Goal: Task Accomplishment & Management: Use online tool/utility

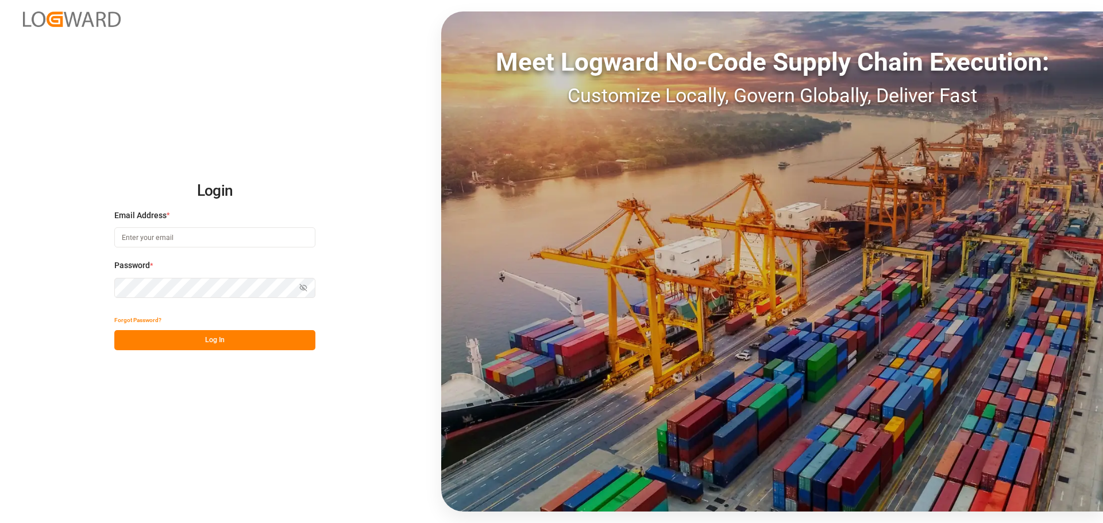
type input "[PERSON_NAME][EMAIL_ADDRESS][PERSON_NAME][DOMAIN_NAME]"
click at [205, 350] on div "Login Email Address * [EMAIL_ADDRESS][PERSON_NAME][PERSON_NAME][DOMAIN_NAME] Pa…" at bounding box center [551, 261] width 1103 height 523
click at [216, 344] on button "Log In" at bounding box center [214, 340] width 201 height 20
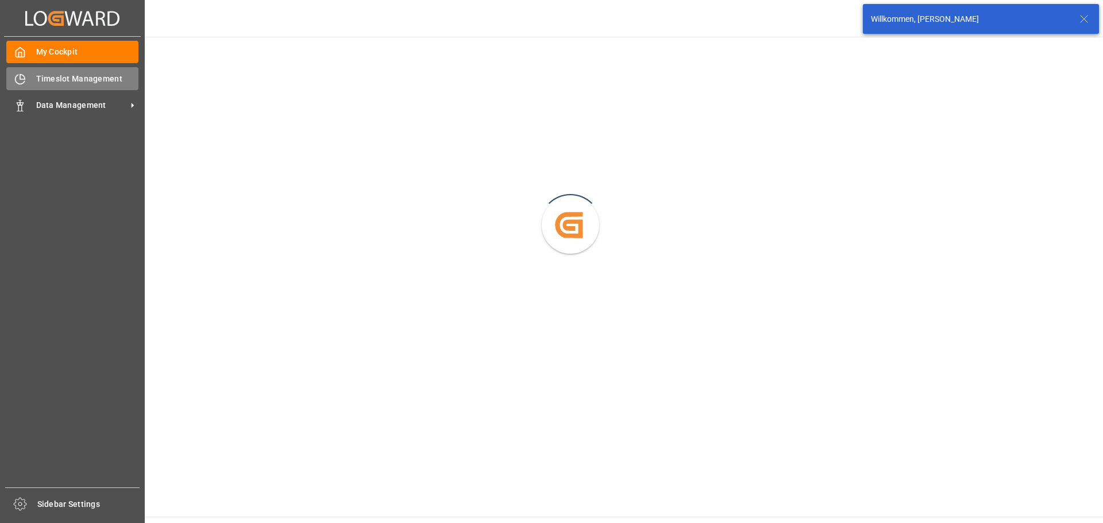
click at [22, 84] on icon at bounding box center [20, 79] width 9 height 9
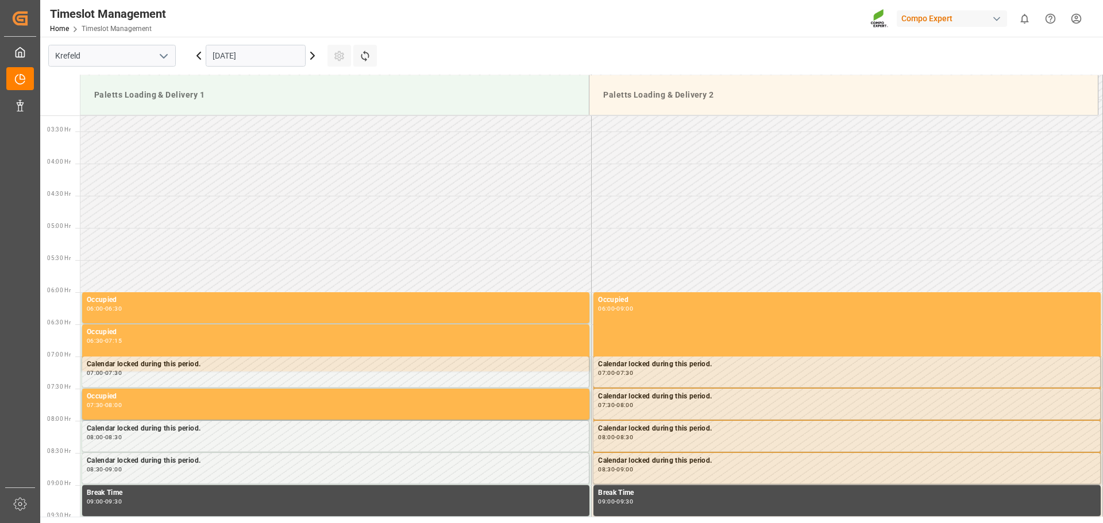
scroll to position [156, 0]
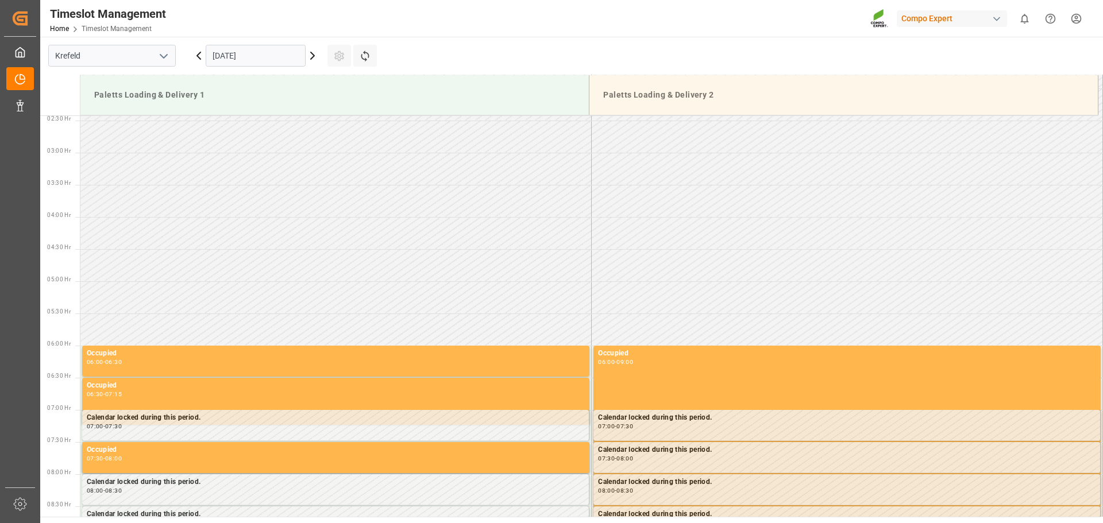
click at [309, 56] on icon at bounding box center [313, 56] width 14 height 14
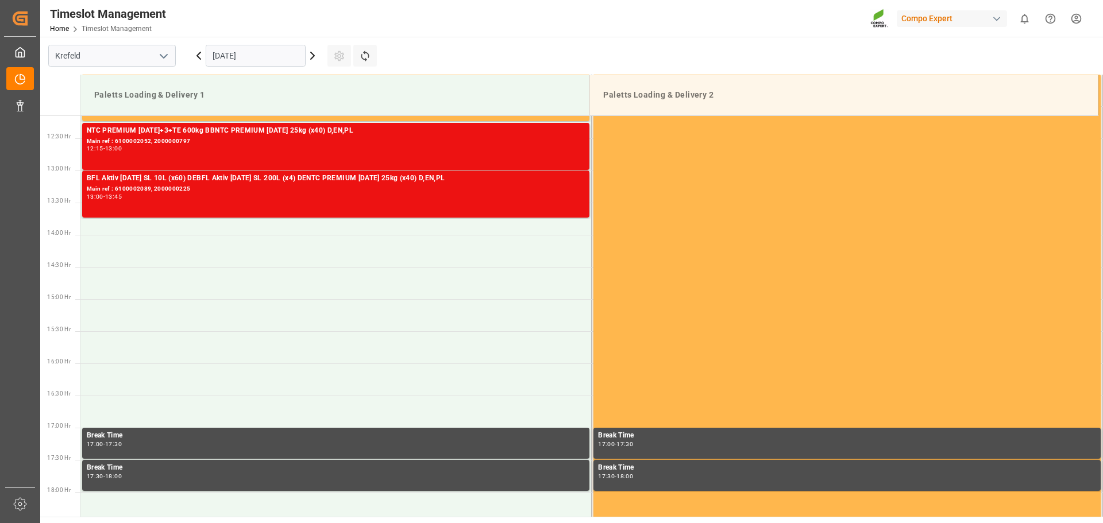
scroll to position [788, 0]
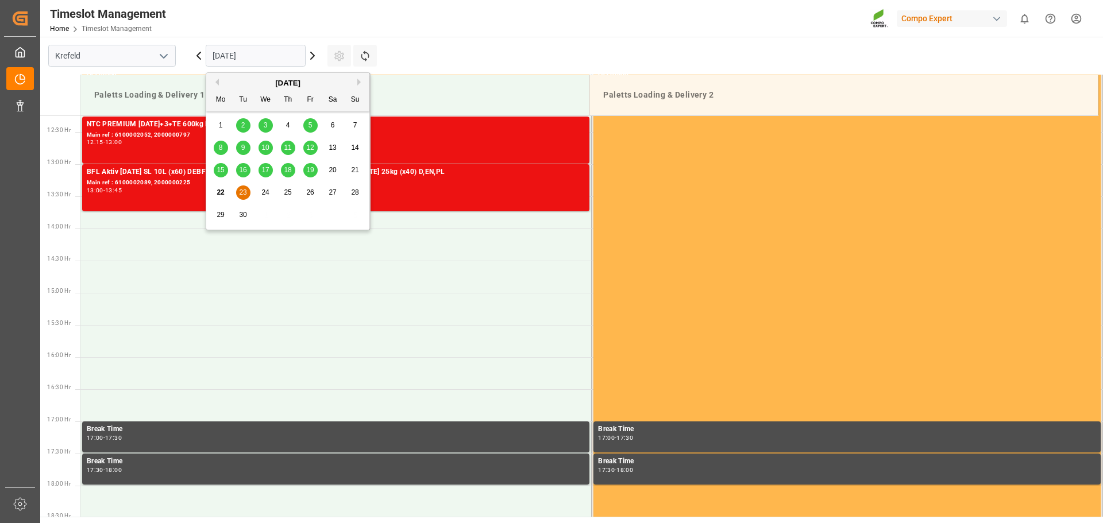
click at [270, 58] on input "[DATE]" at bounding box center [256, 56] width 100 height 22
click at [312, 168] on span "19" at bounding box center [309, 170] width 7 height 8
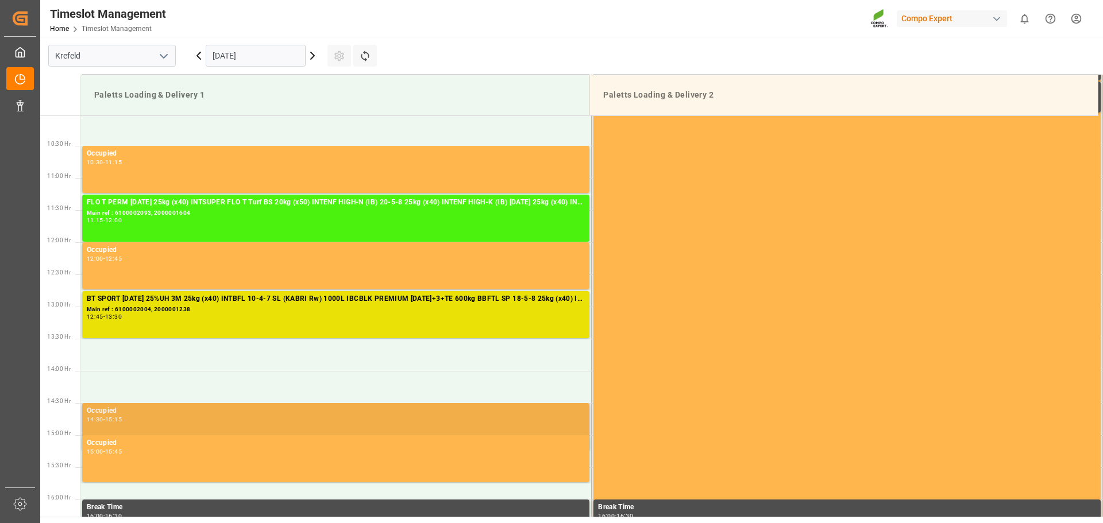
scroll to position [615, 0]
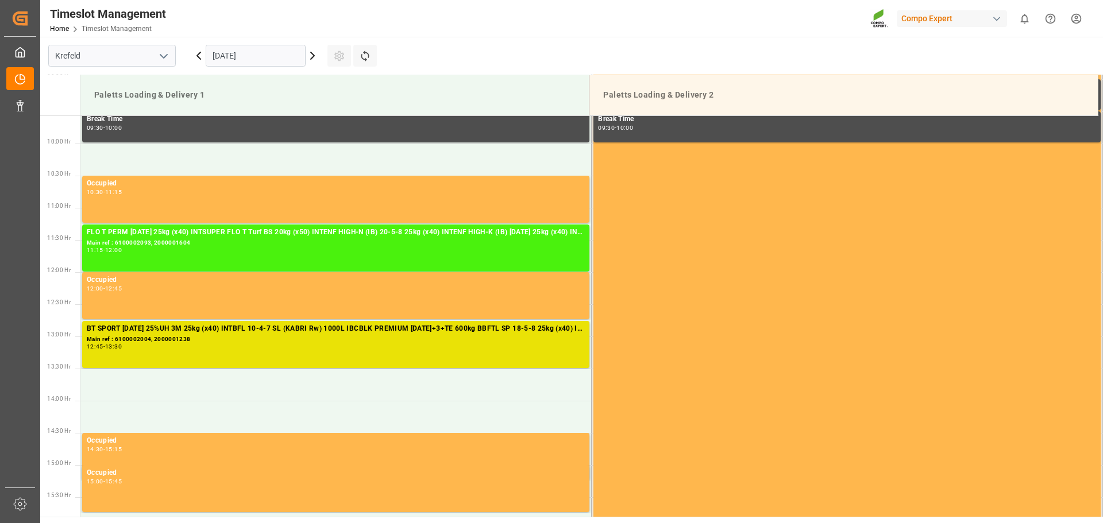
click at [225, 57] on input "[DATE]" at bounding box center [256, 56] width 100 height 22
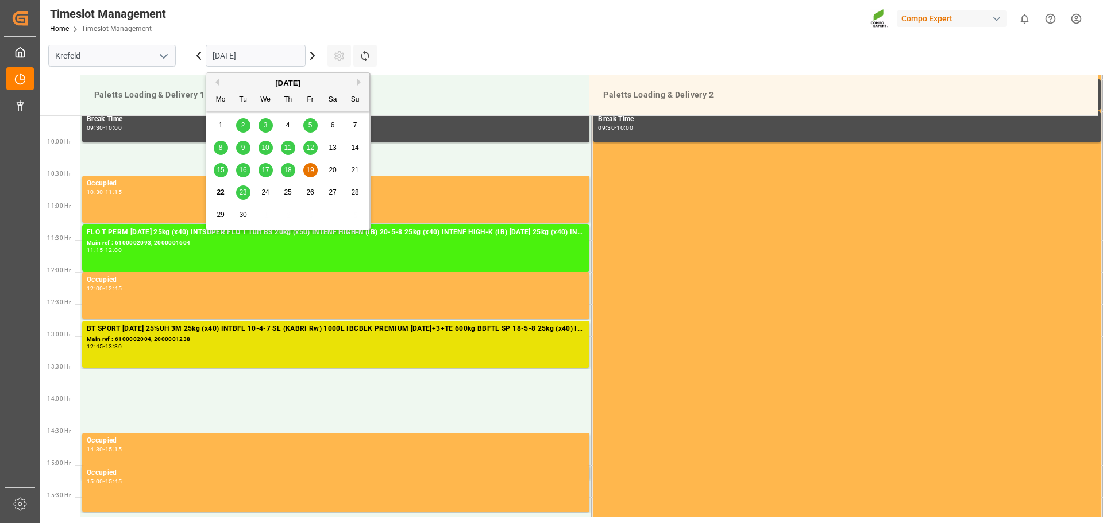
click at [288, 172] on span "18" at bounding box center [287, 170] width 7 height 8
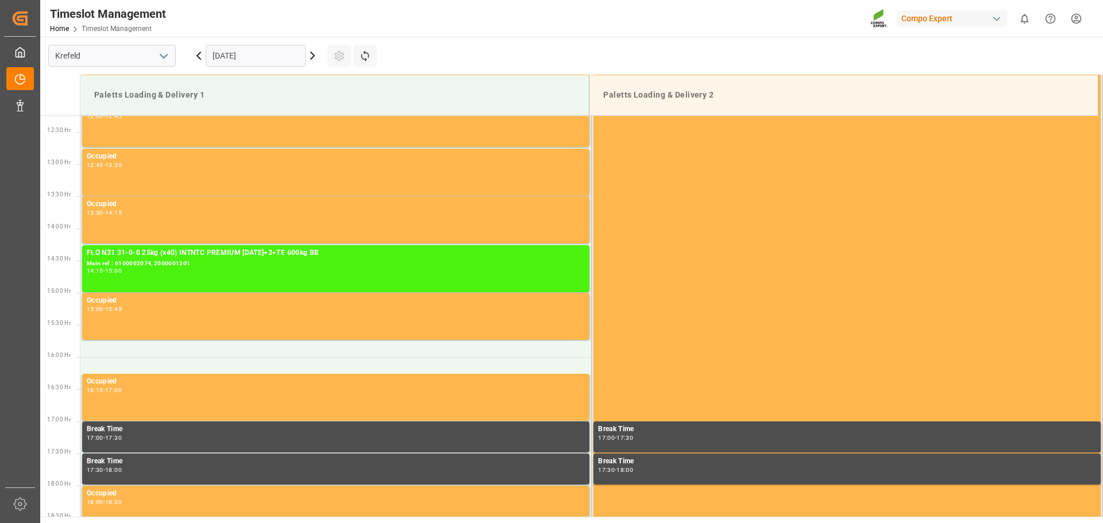
scroll to position [500, 0]
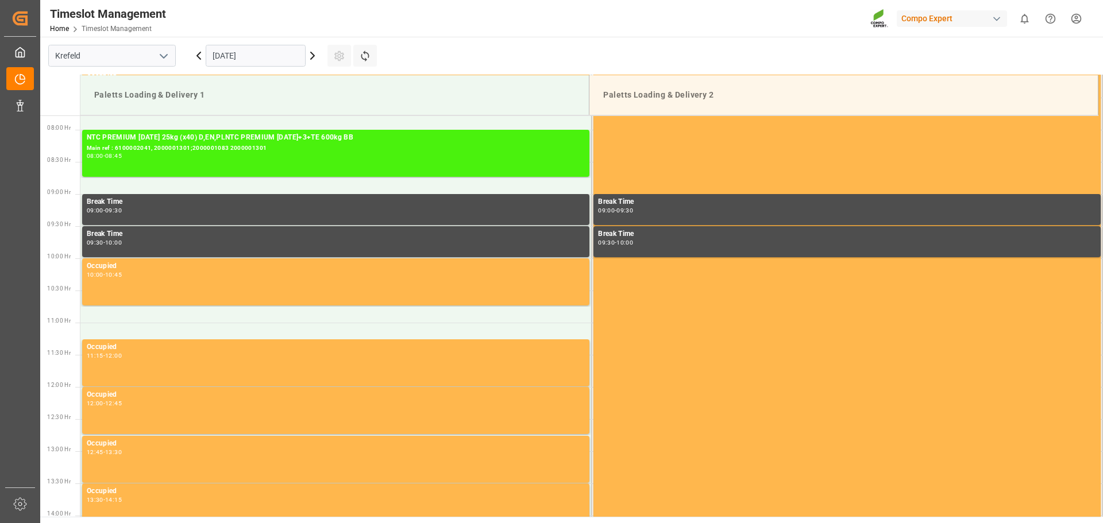
click at [197, 56] on icon at bounding box center [198, 55] width 3 height 7
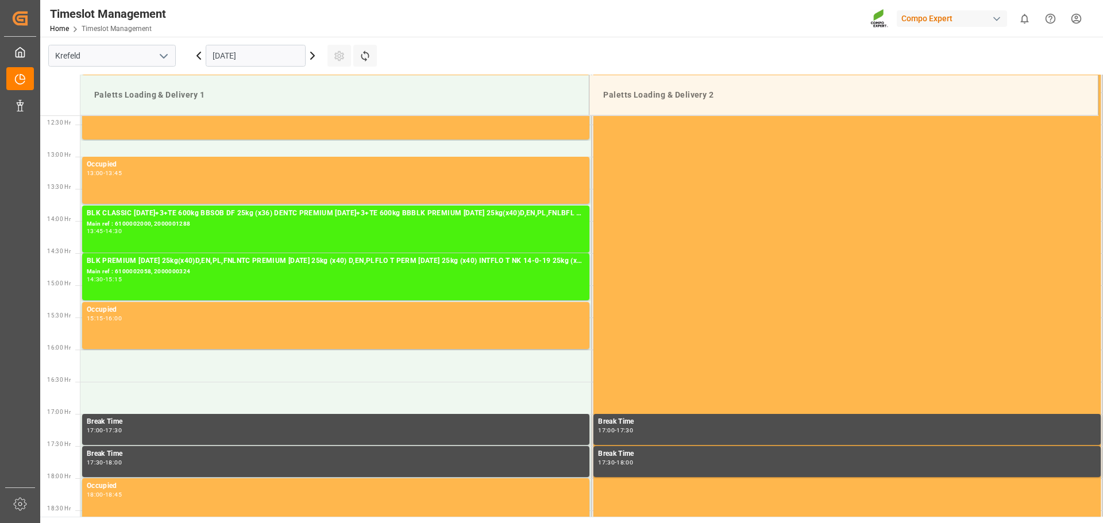
scroll to position [845, 0]
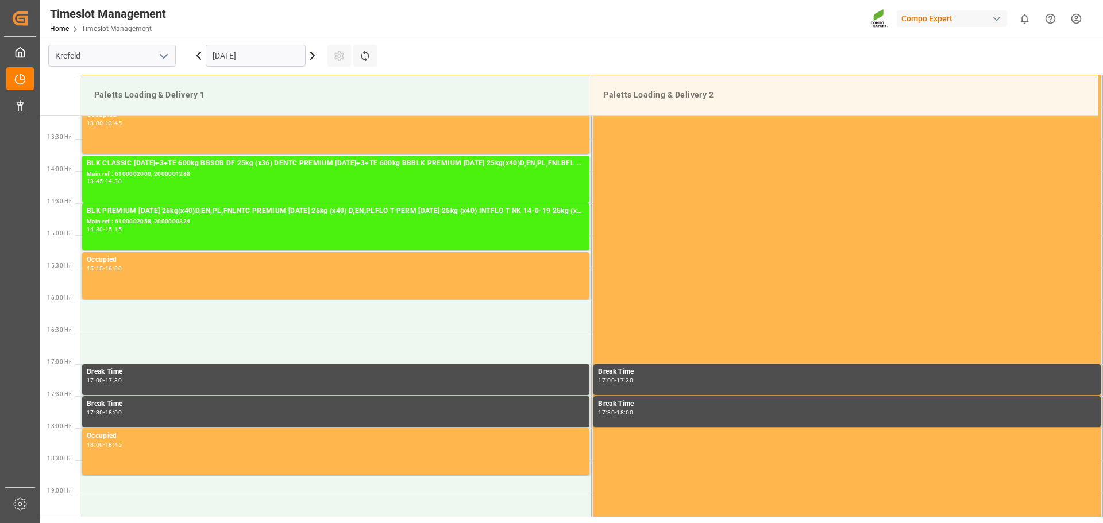
click at [315, 57] on icon at bounding box center [313, 56] width 14 height 14
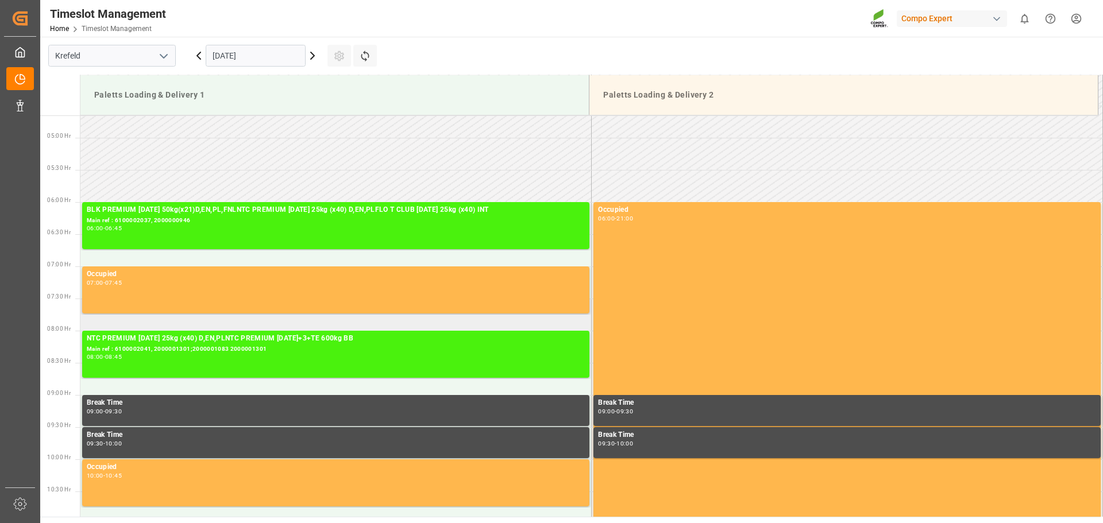
scroll to position [282, 0]
